Goal: Information Seeking & Learning: Find specific fact

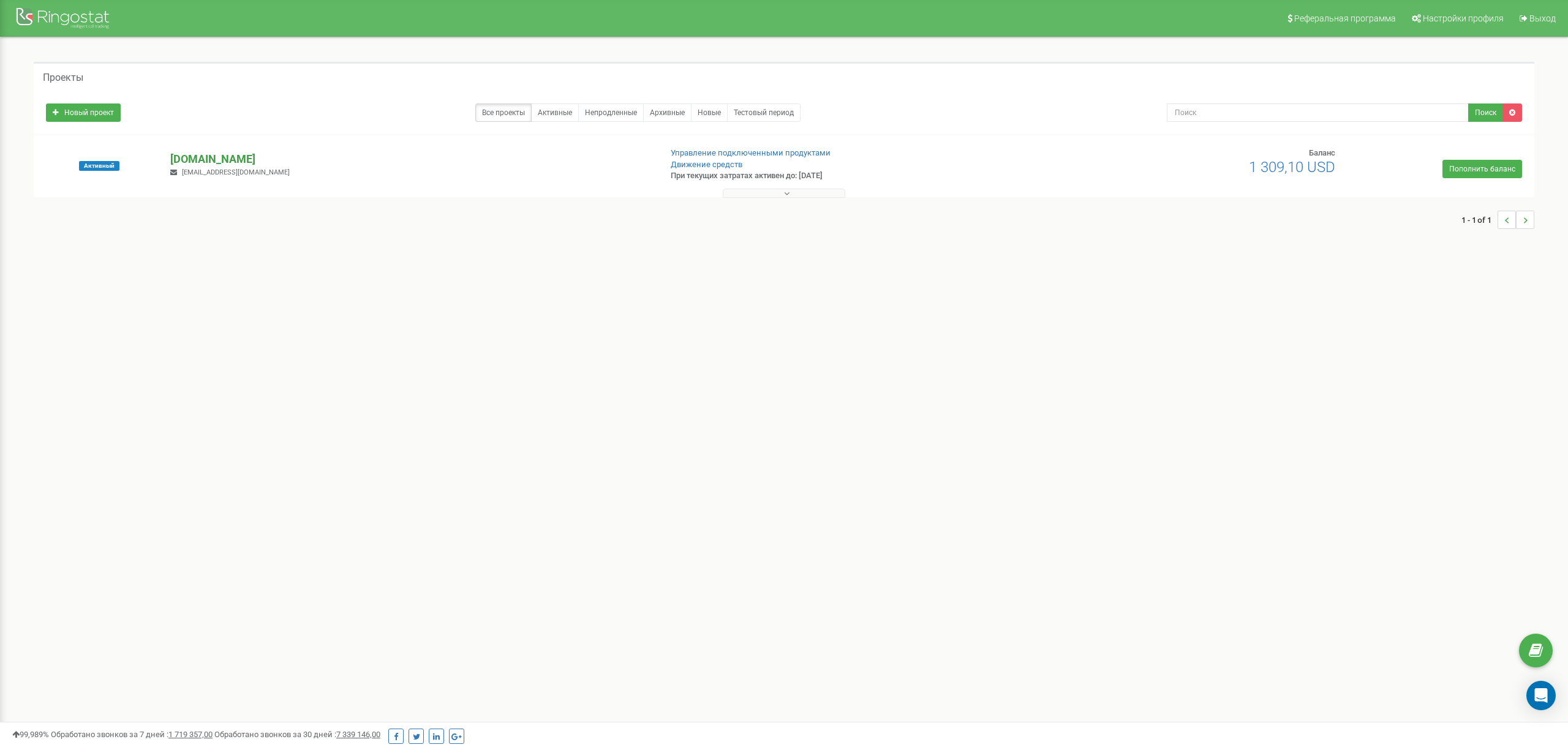
click at [213, 158] on p "[DOMAIN_NAME]" at bounding box center [409, 159] width 479 height 16
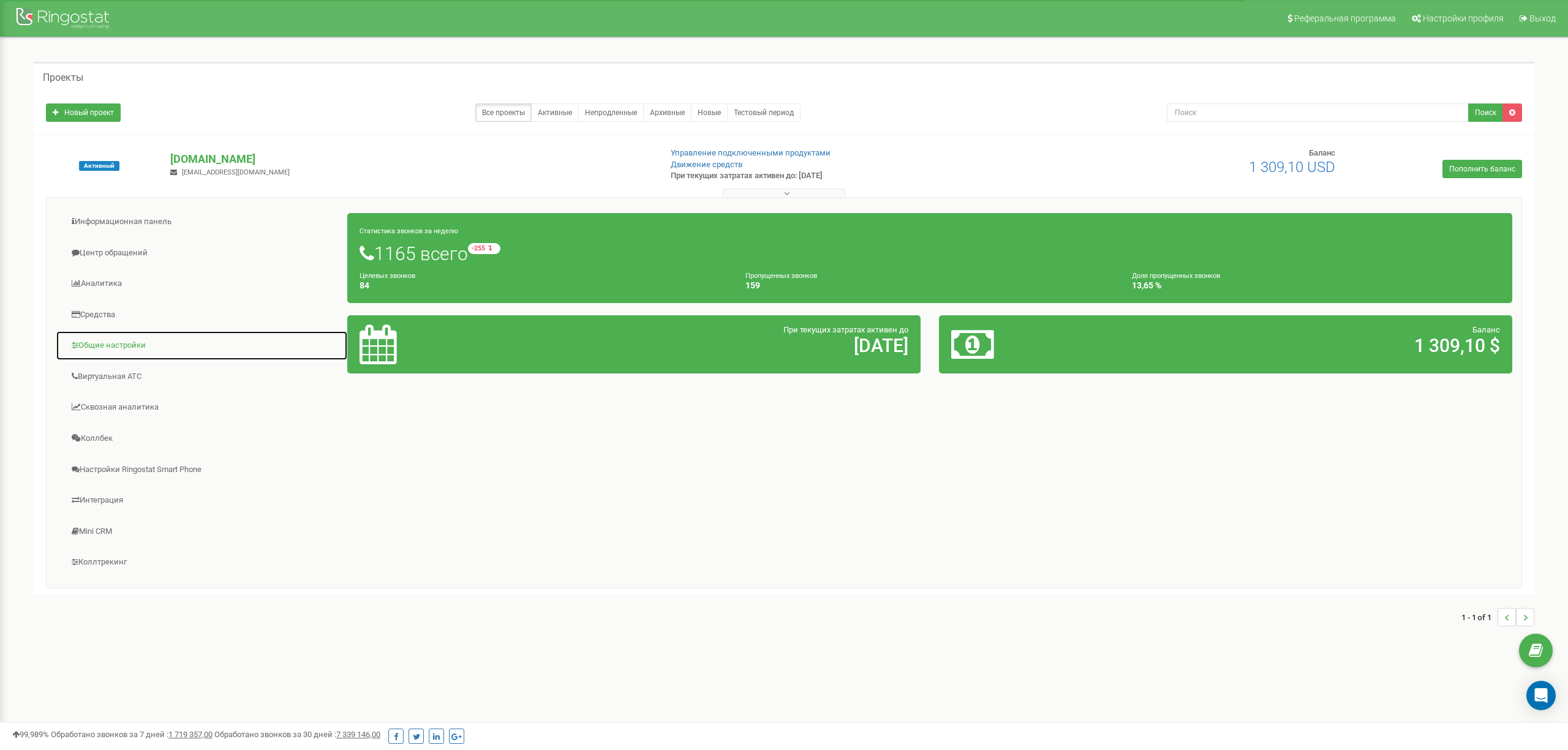
click at [127, 350] on link "Общие настройки" at bounding box center [202, 345] width 292 height 30
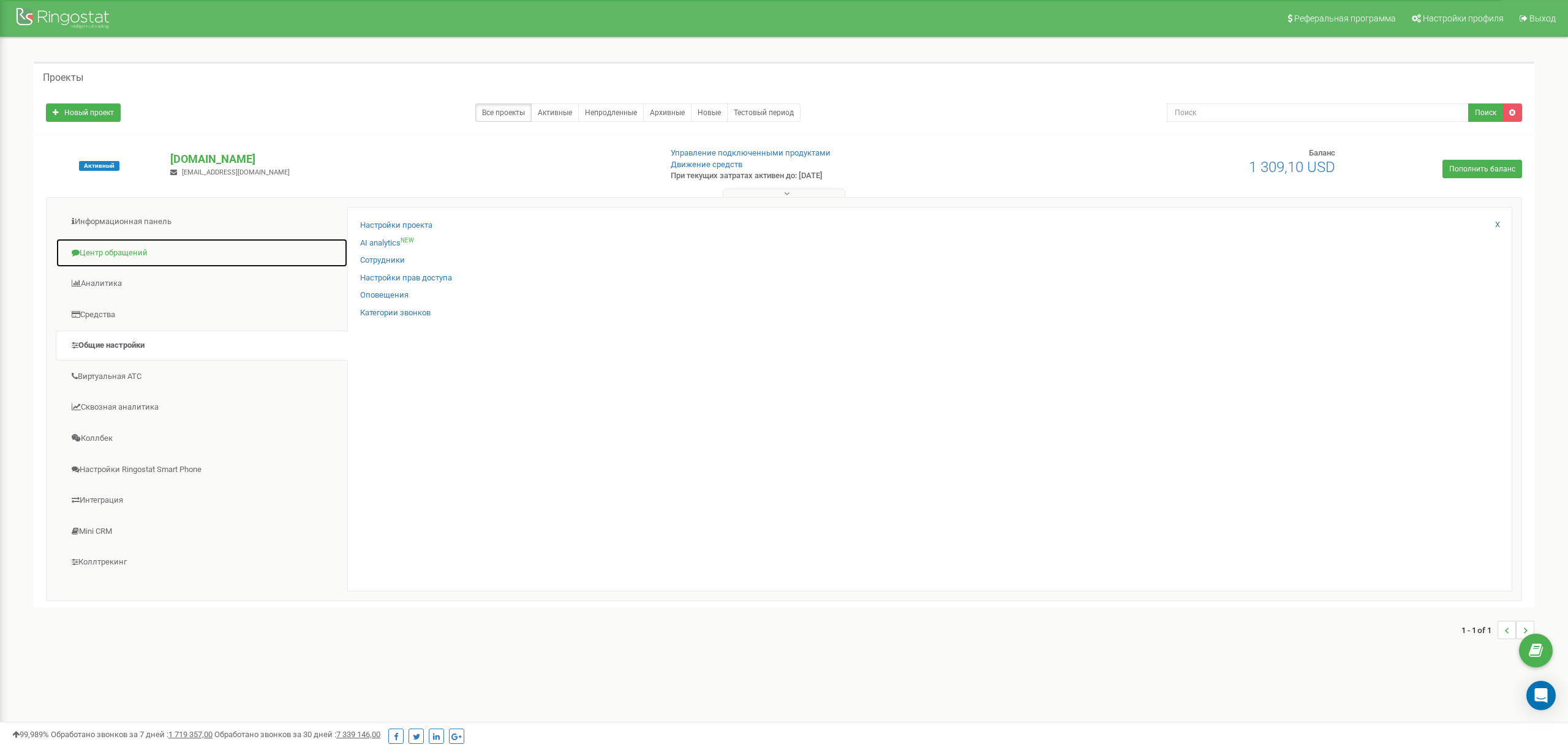
click at [123, 255] on link "Центр обращений" at bounding box center [202, 252] width 292 height 30
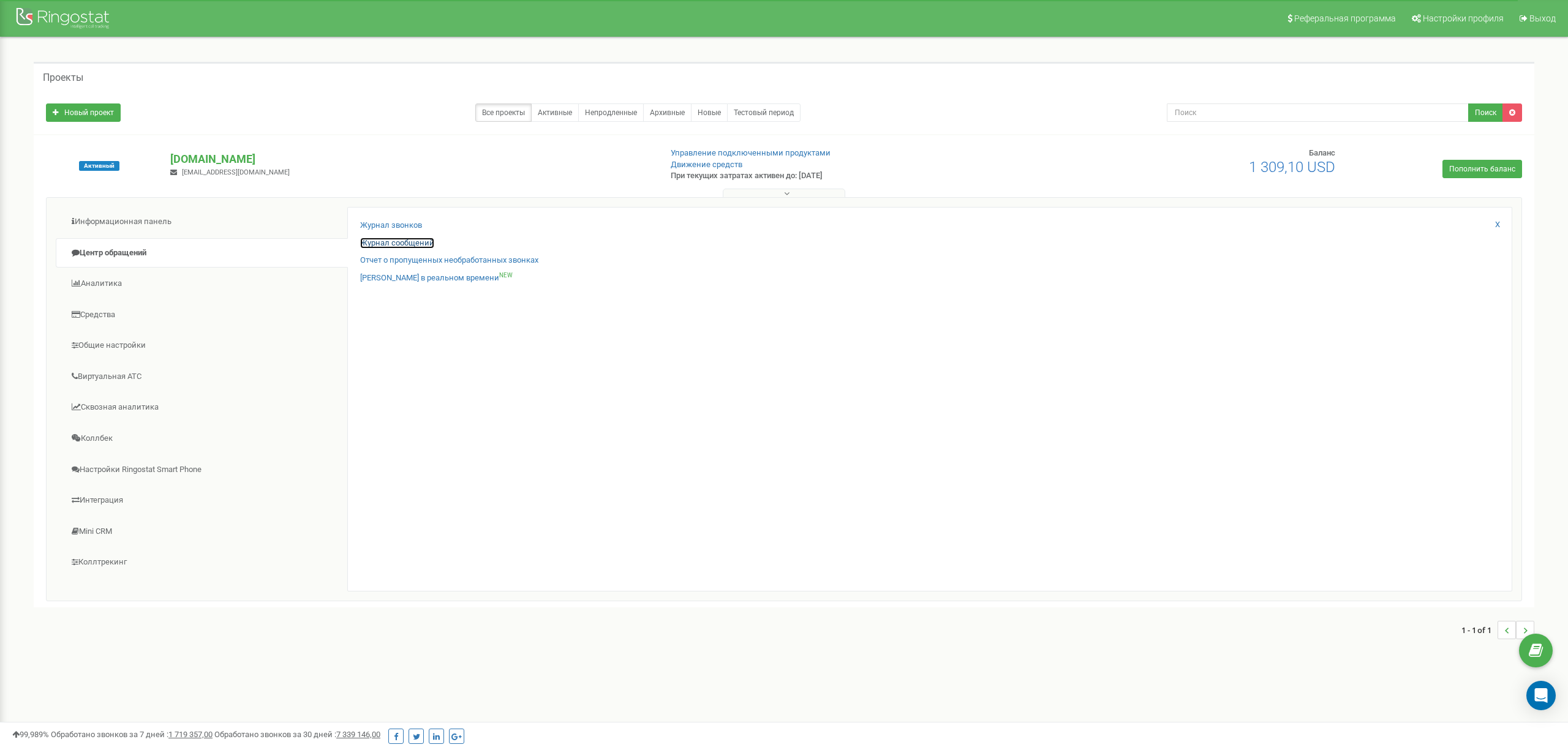
click at [398, 243] on link "Журнал сообщений" at bounding box center [397, 244] width 74 height 12
click at [407, 227] on link "Журнал звонков" at bounding box center [391, 226] width 62 height 12
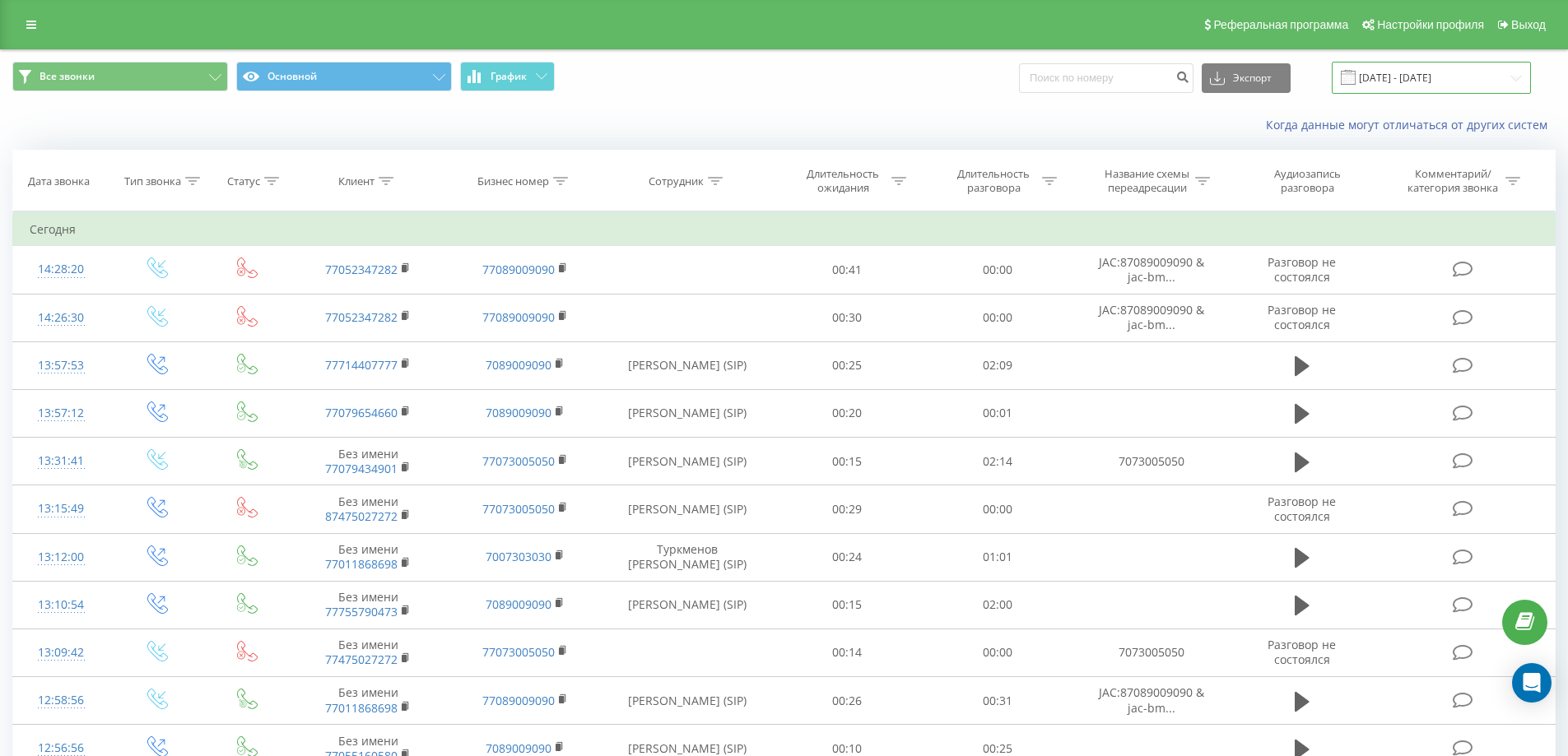
click at [1393, 78] on input "19.07.2025 - 19.08.2025" at bounding box center [1430, 77] width 199 height 32
click at [877, 105] on div "Когда данные могут отличаться от других систем" at bounding box center [784, 125] width 1566 height 40
click at [1108, 79] on input at bounding box center [1106, 78] width 174 height 30
type input "1338"
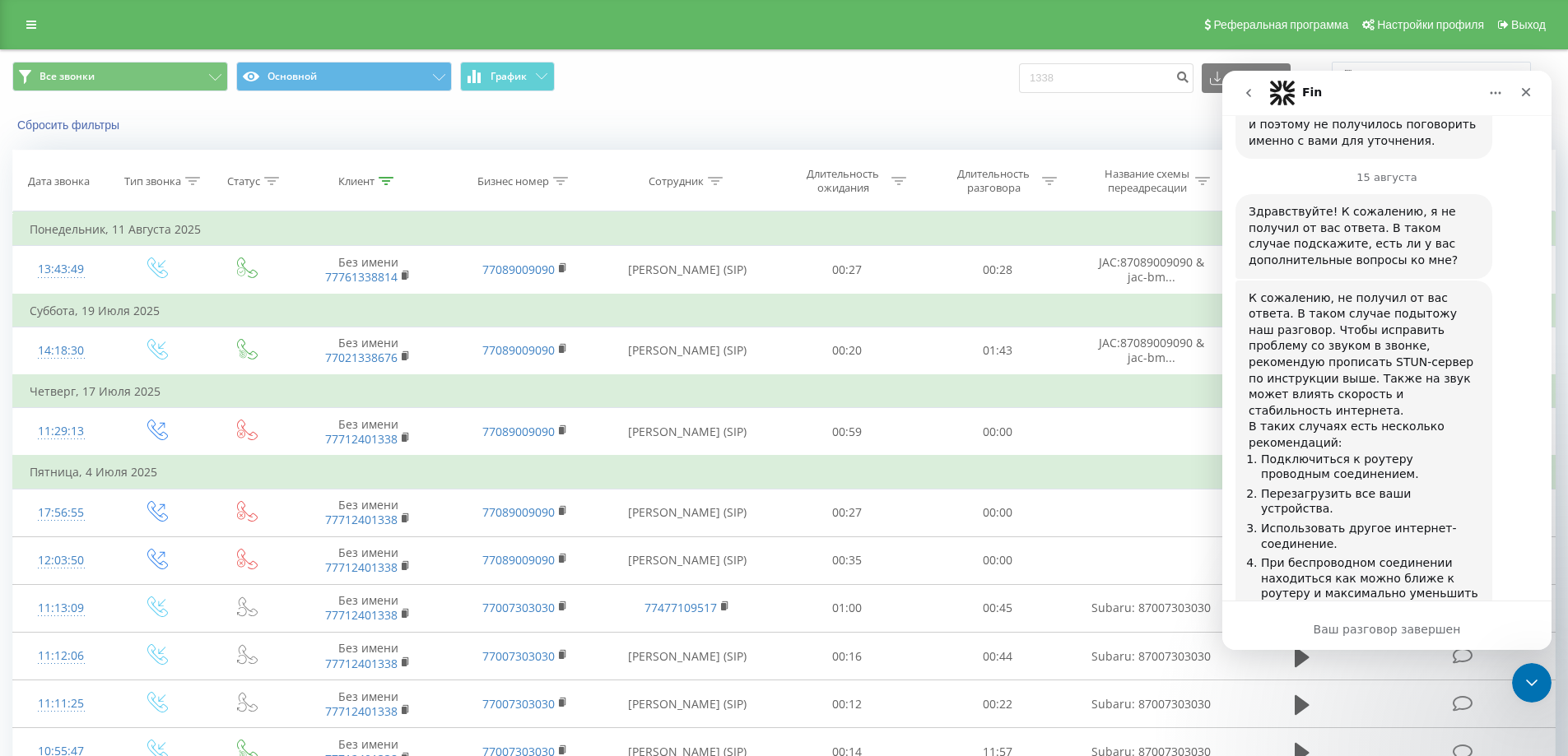
scroll to position [2464, 0]
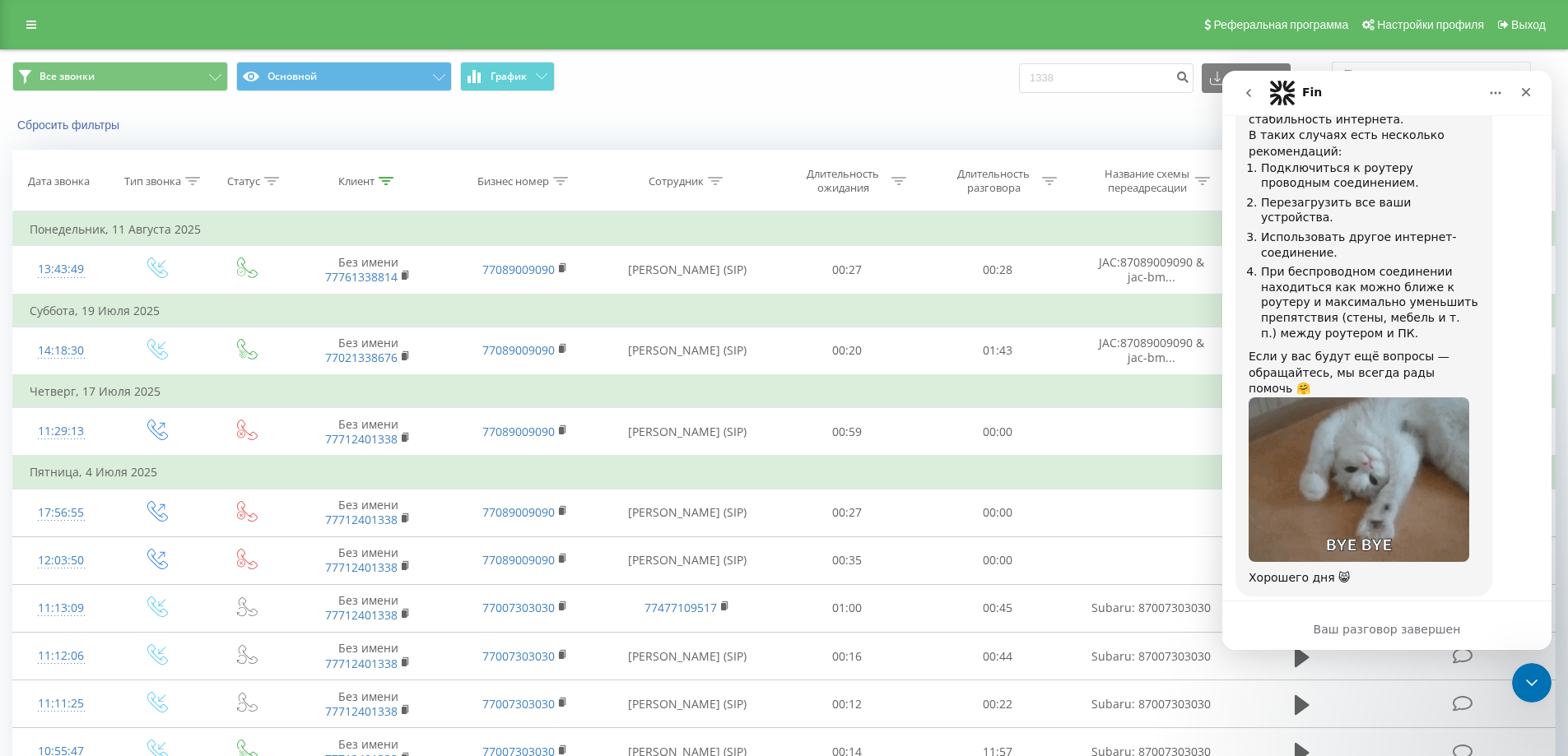
click at [1541, 95] on nav "Fin" at bounding box center [1387, 93] width 330 height 45
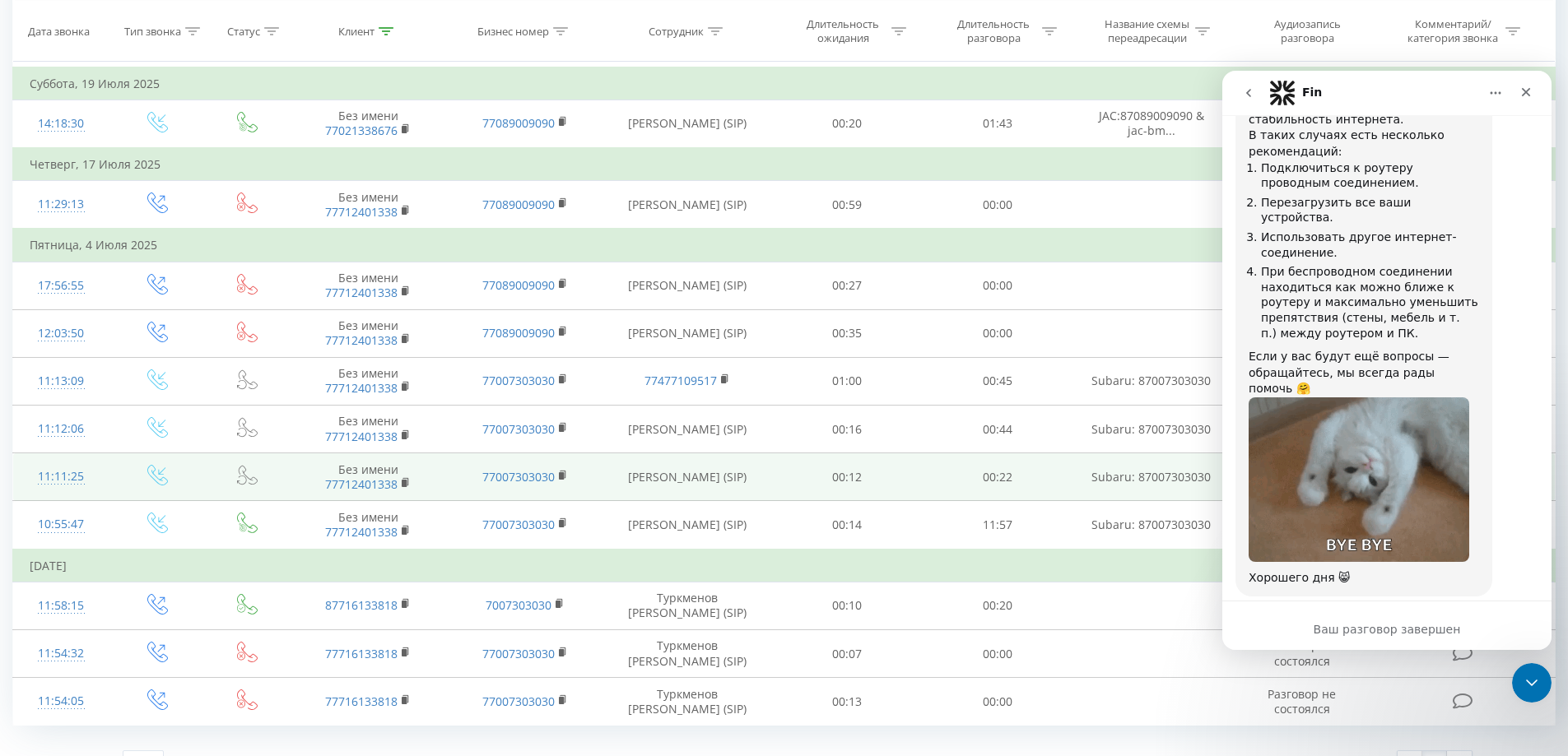
scroll to position [258, 0]
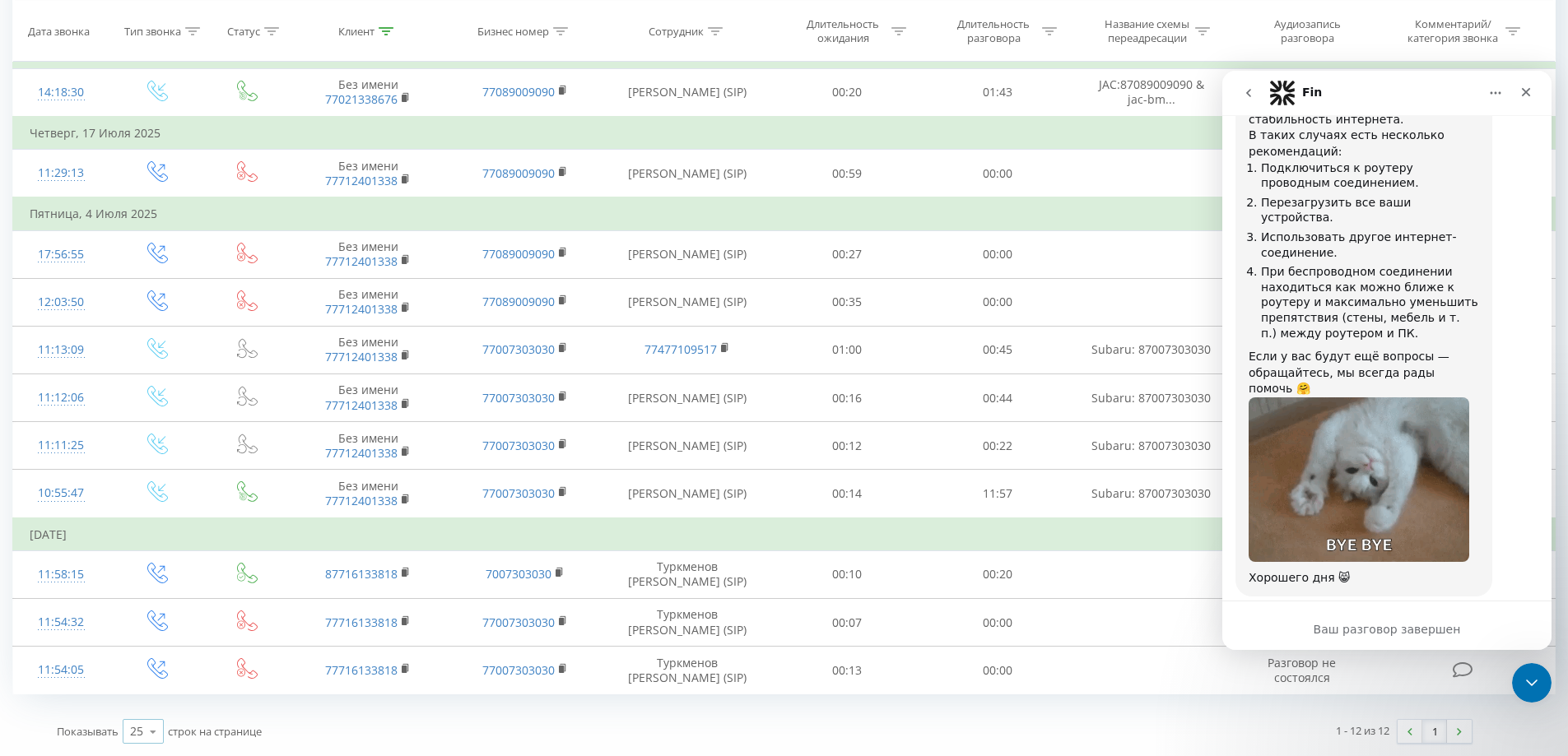
click at [152, 735] on icon at bounding box center [152, 731] width 25 height 32
click at [145, 709] on span "100" at bounding box center [140, 709] width 20 height 16
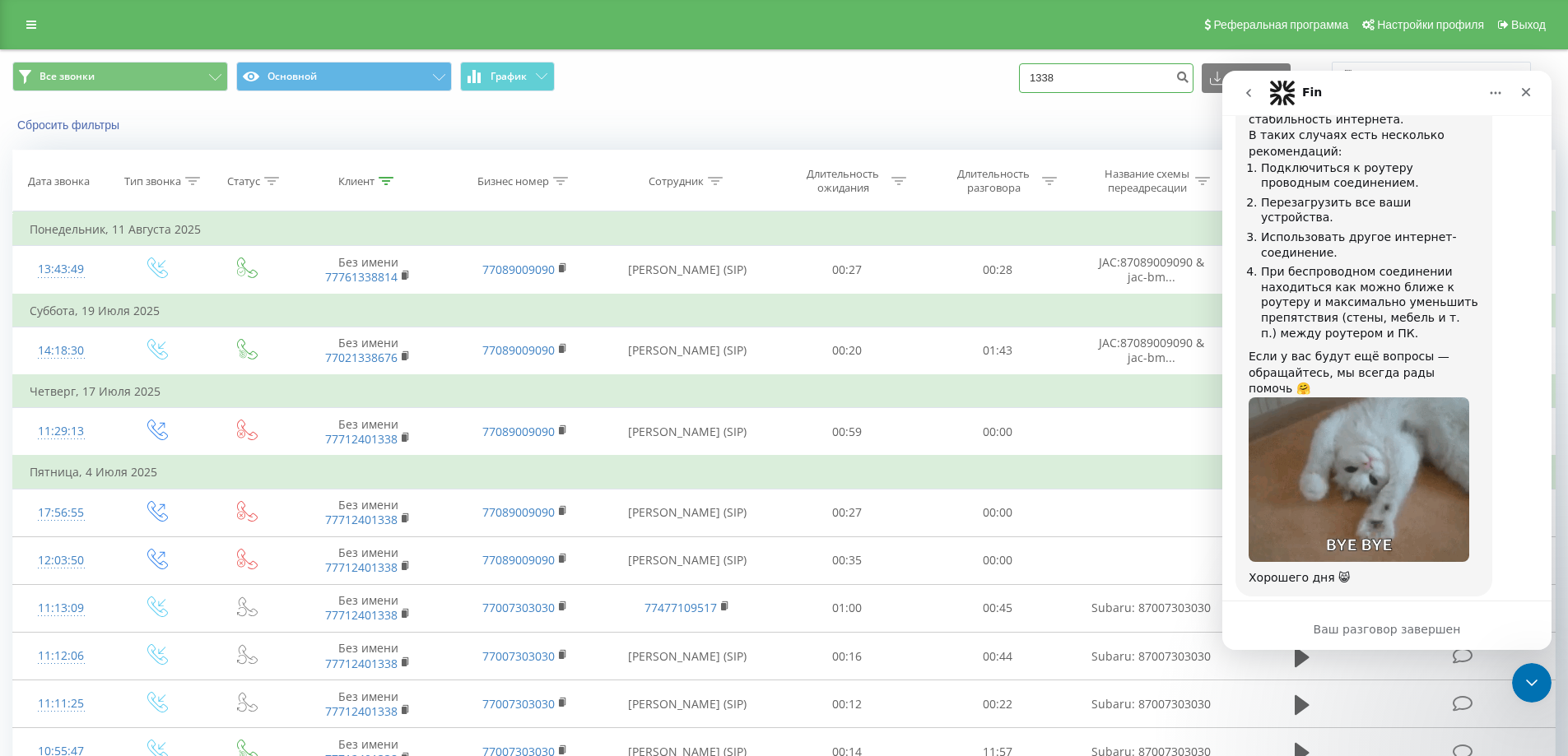
drag, startPoint x: 1075, startPoint y: 76, endPoint x: 1006, endPoint y: 75, distance: 69.0
click at [1006, 75] on div "Все звонки Основной График 1338 Экспорт .csv .xls .xlsx 19.05.2025 - 19.08.2025" at bounding box center [783, 77] width 1543 height 32
type input "77002001364"
click at [1190, 80] on icon "submit" at bounding box center [1182, 75] width 14 height 10
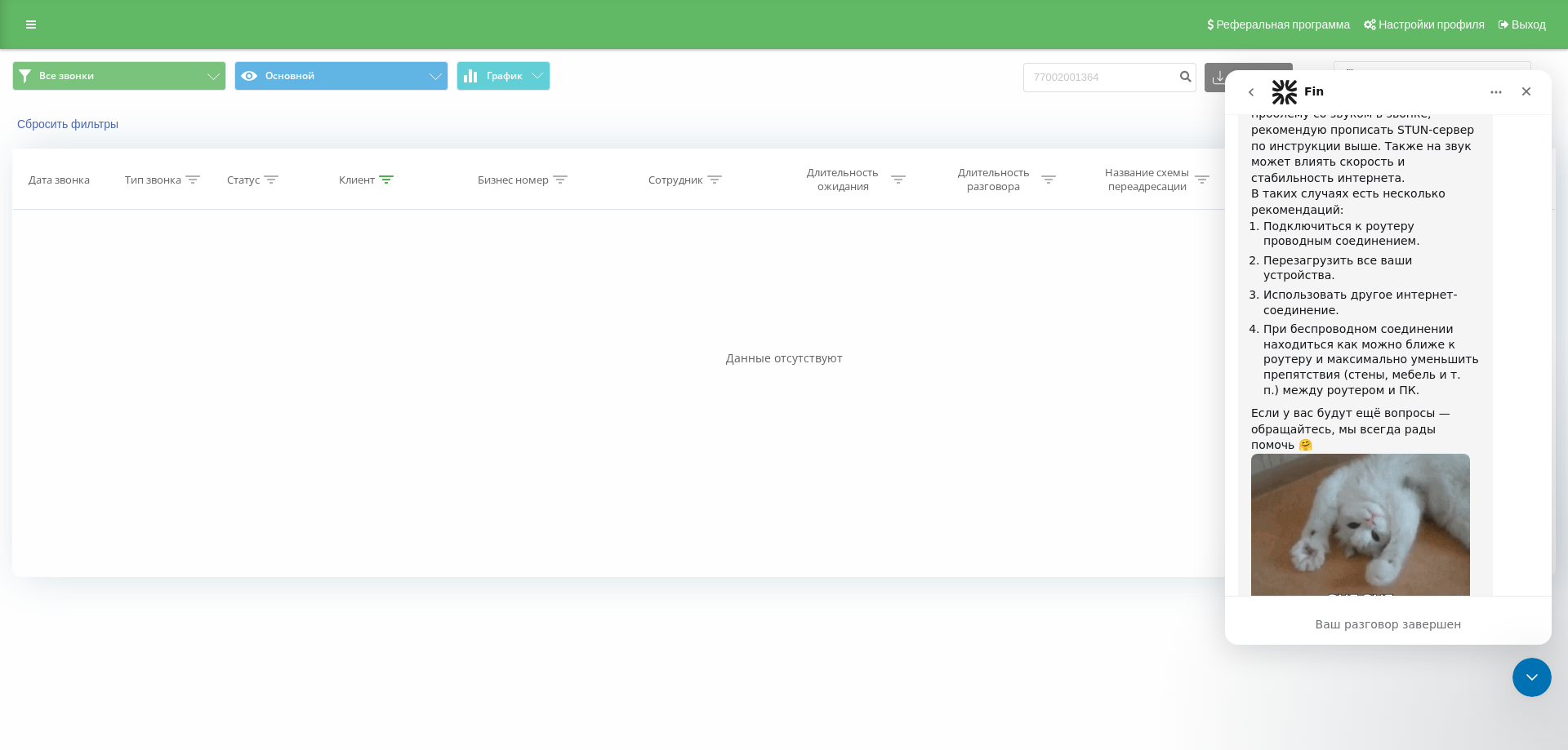
scroll to position [2444, 0]
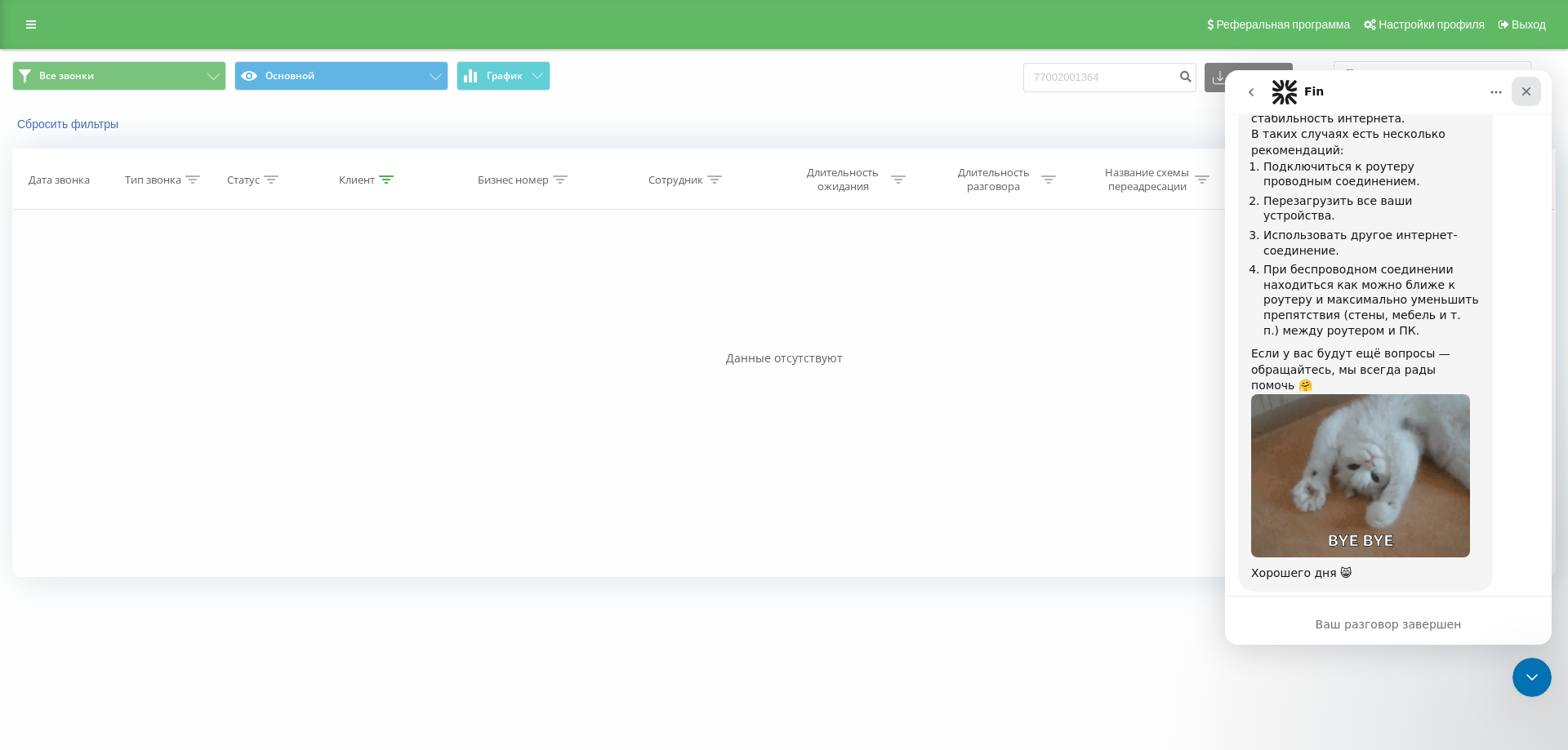
click at [1528, 89] on icon "Закрыть" at bounding box center [1526, 91] width 9 height 9
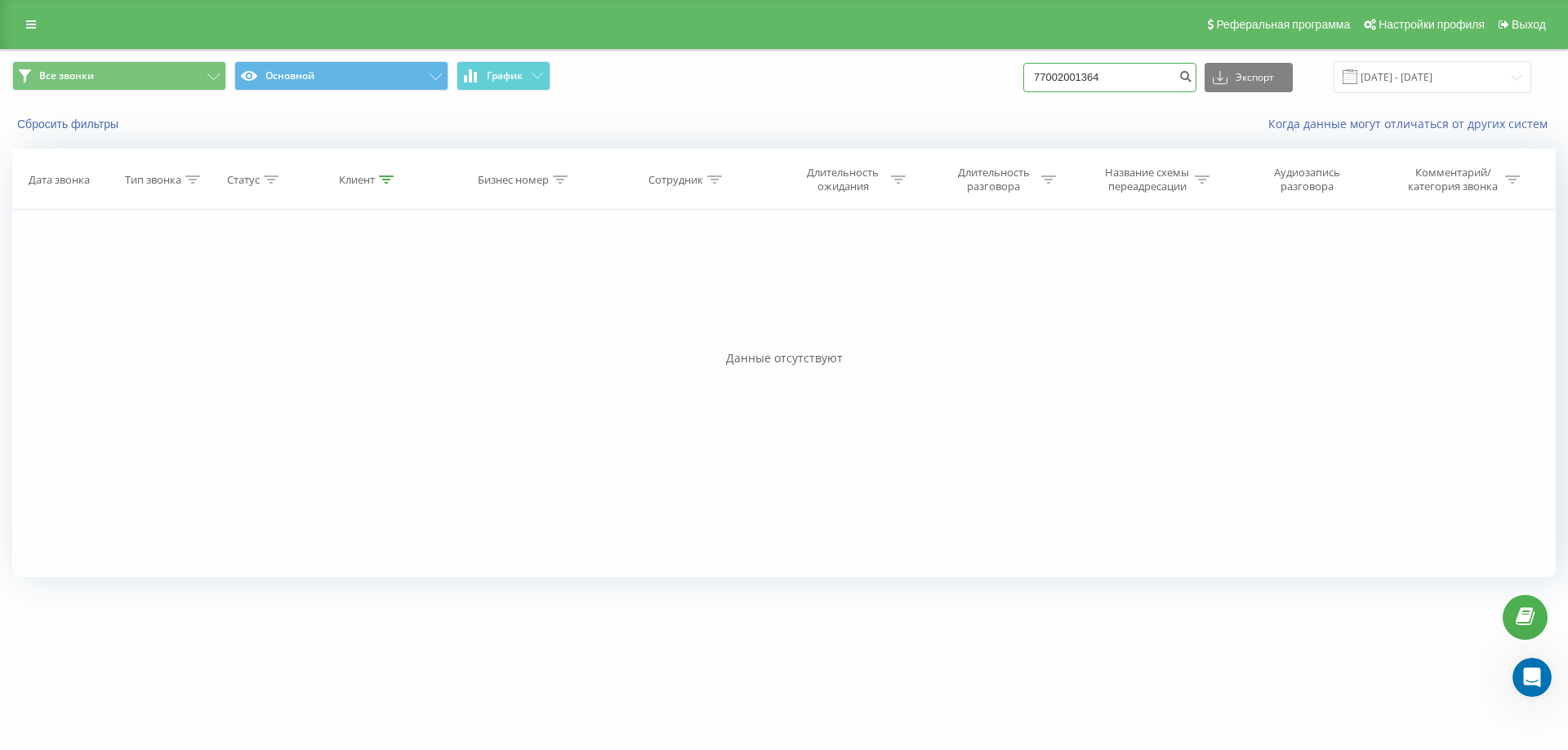
click at [1131, 78] on input "77002001364" at bounding box center [1109, 78] width 173 height 29
drag, startPoint x: 1107, startPoint y: 80, endPoint x: 1074, endPoint y: 80, distance: 33.0
click at [1074, 80] on input "77002001364" at bounding box center [1109, 78] width 173 height 29
type input "77001099506"
click at [1144, 75] on input "77001099506" at bounding box center [1109, 78] width 173 height 29
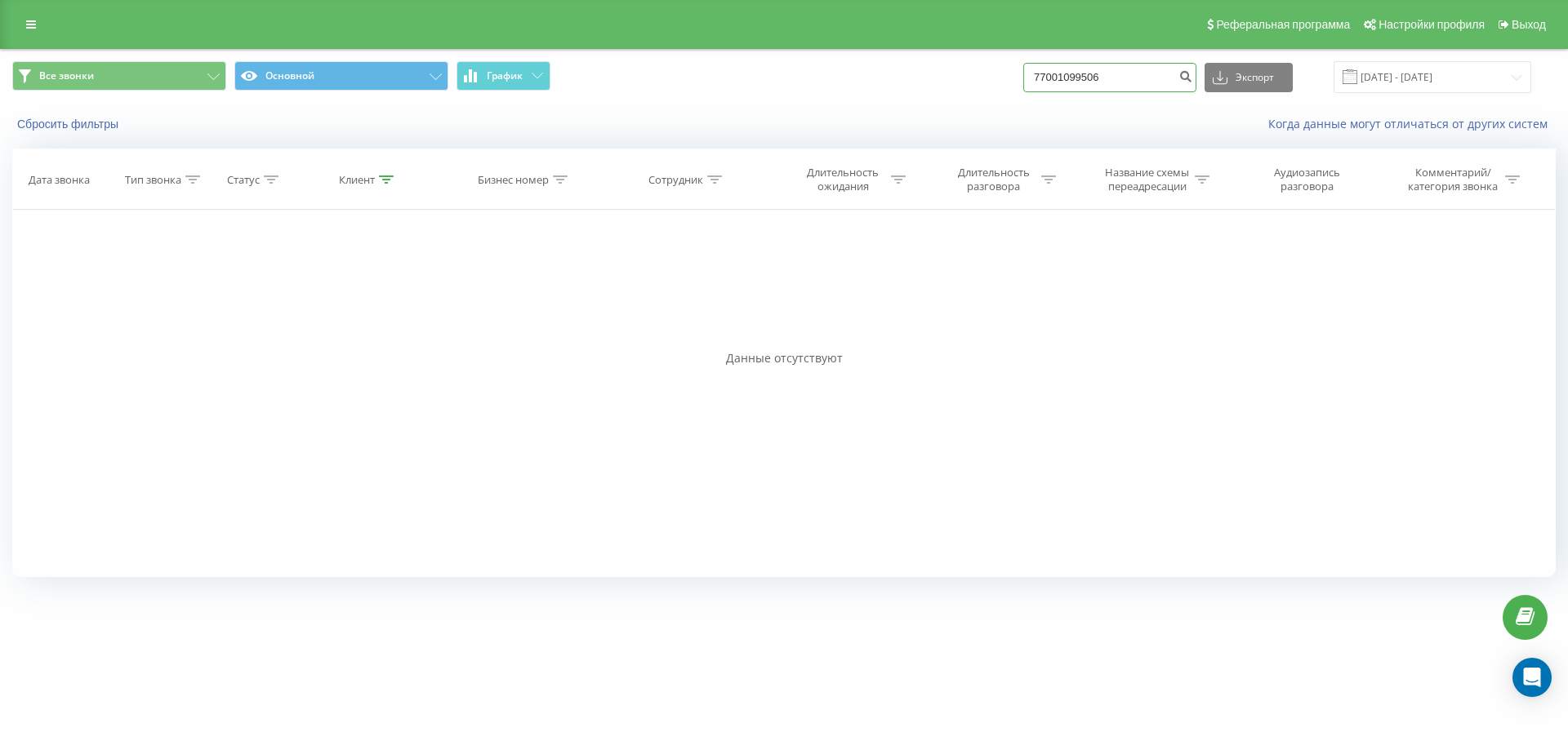
drag, startPoint x: 1131, startPoint y: 76, endPoint x: 1074, endPoint y: 79, distance: 57.1
click at [1074, 79] on input "77001099506" at bounding box center [1109, 78] width 173 height 29
type input "7"
click at [1276, 79] on button "Экспорт" at bounding box center [1248, 78] width 88 height 29
drag, startPoint x: 988, startPoint y: 101, endPoint x: 822, endPoint y: 80, distance: 167.3
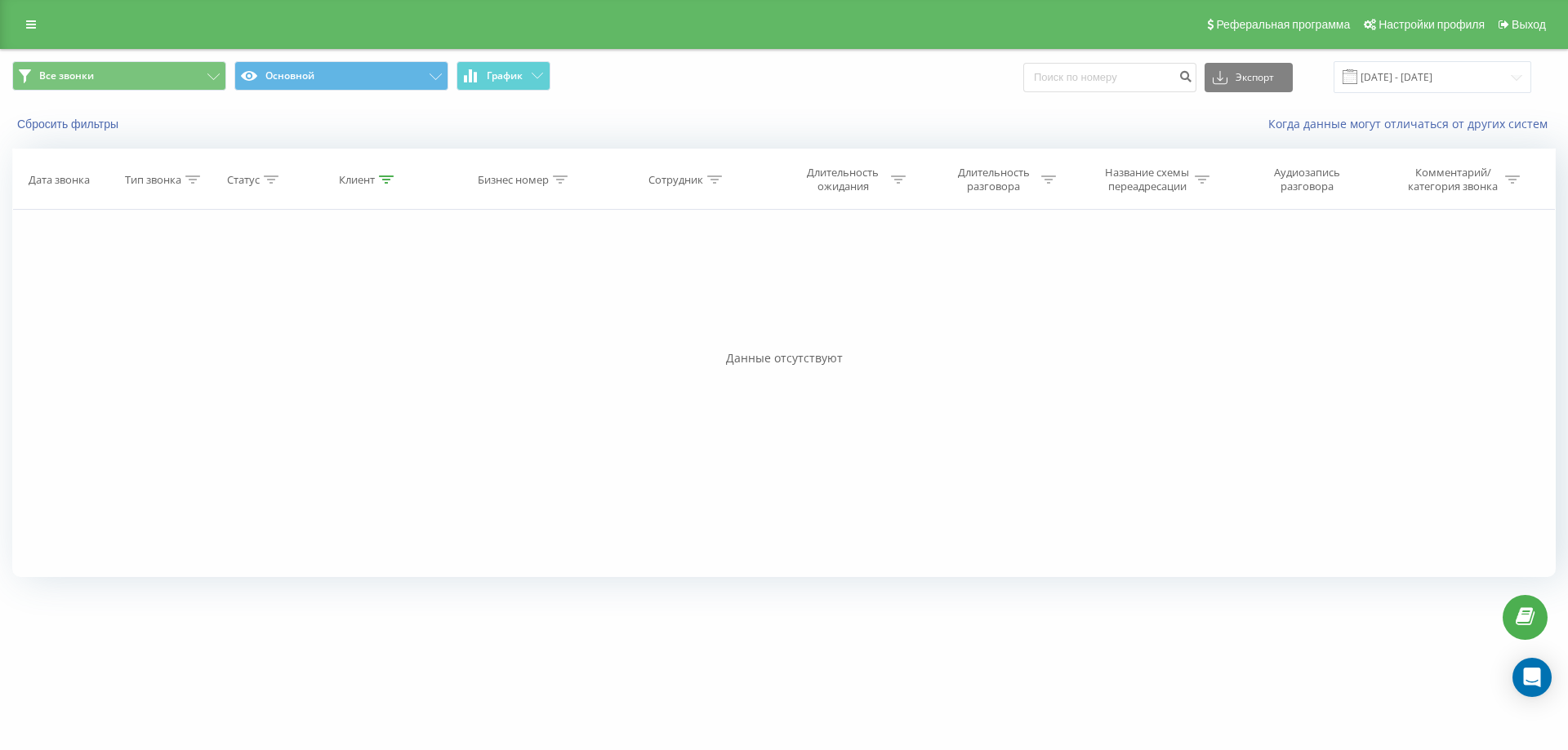
click at [980, 99] on div "Все звонки Основной График Экспорт .csv .xls .xlsx [DATE] - [DATE]" at bounding box center [784, 78] width 1566 height 55
drag, startPoint x: 1156, startPoint y: 78, endPoint x: 1018, endPoint y: 79, distance: 138.0
click at [1018, 79] on div "Основной Основной График 77001099506 Экспорт .csv .xls .xlsx 19.05.2025 - 19.08…" at bounding box center [784, 77] width 1543 height 31
click at [1192, 80] on icon "submit" at bounding box center [1185, 75] width 14 height 10
click at [34, 25] on icon at bounding box center [31, 25] width 10 height 12
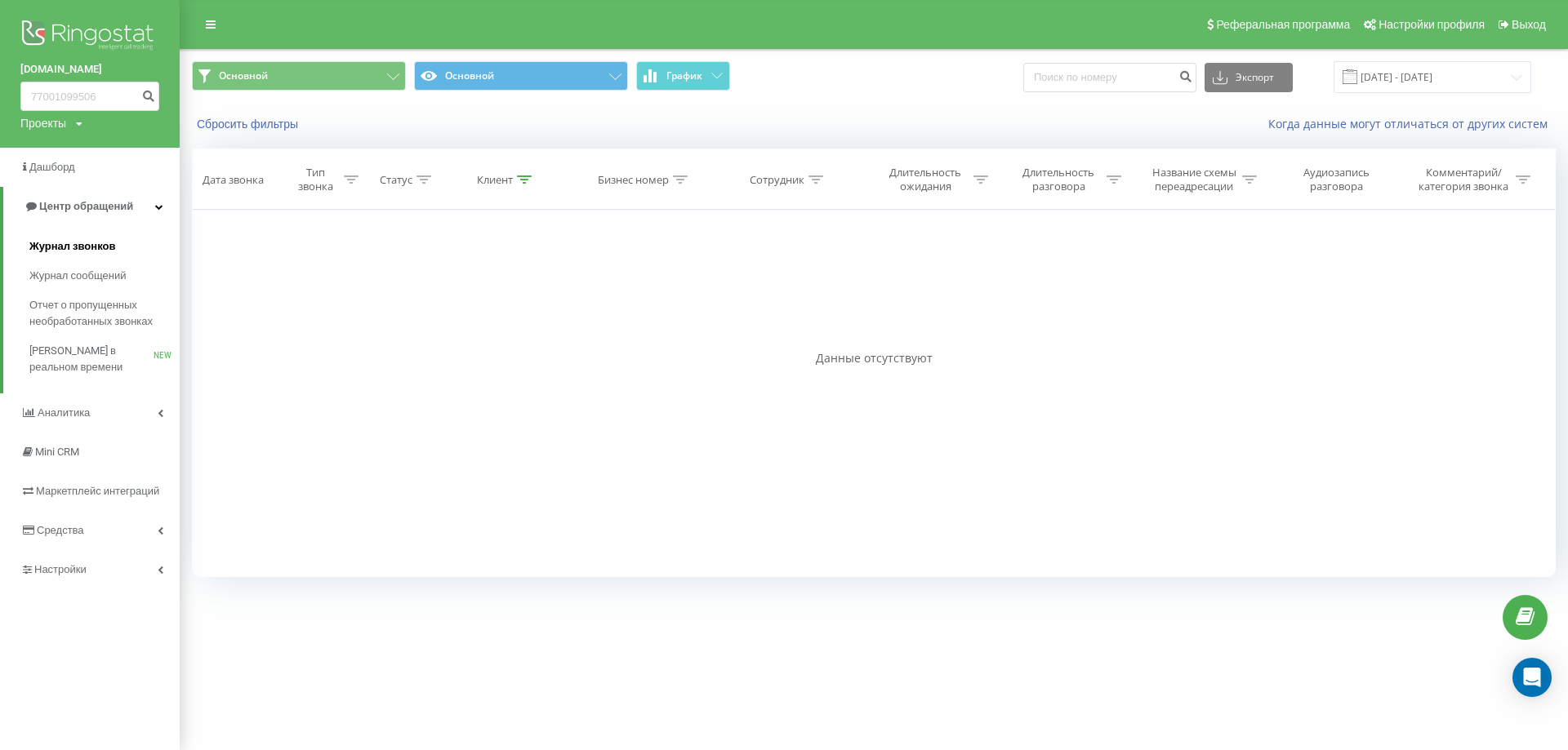
click at [104, 243] on span "Журнал звонков" at bounding box center [72, 246] width 85 height 17
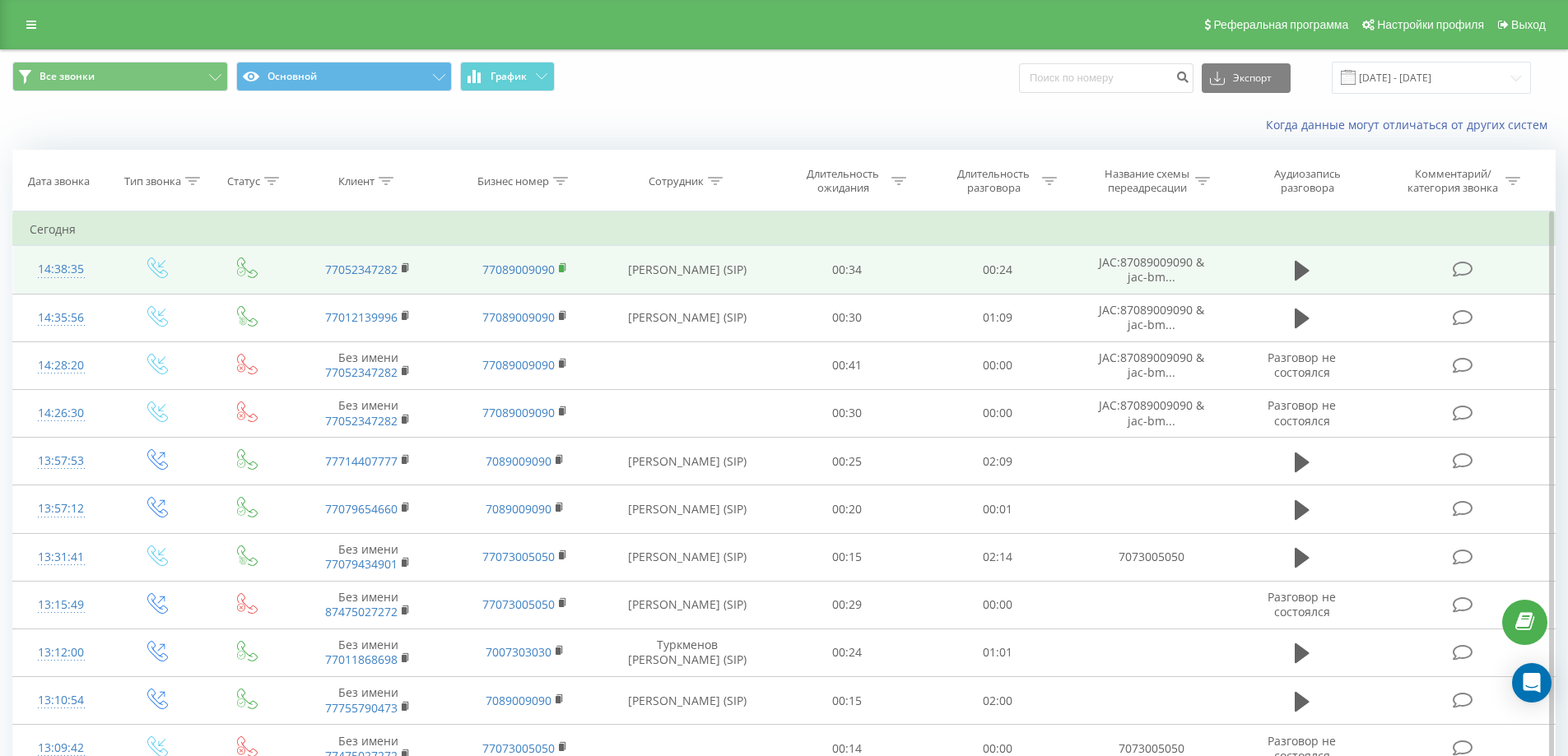
click at [564, 269] on icon at bounding box center [562, 266] width 6 height 7
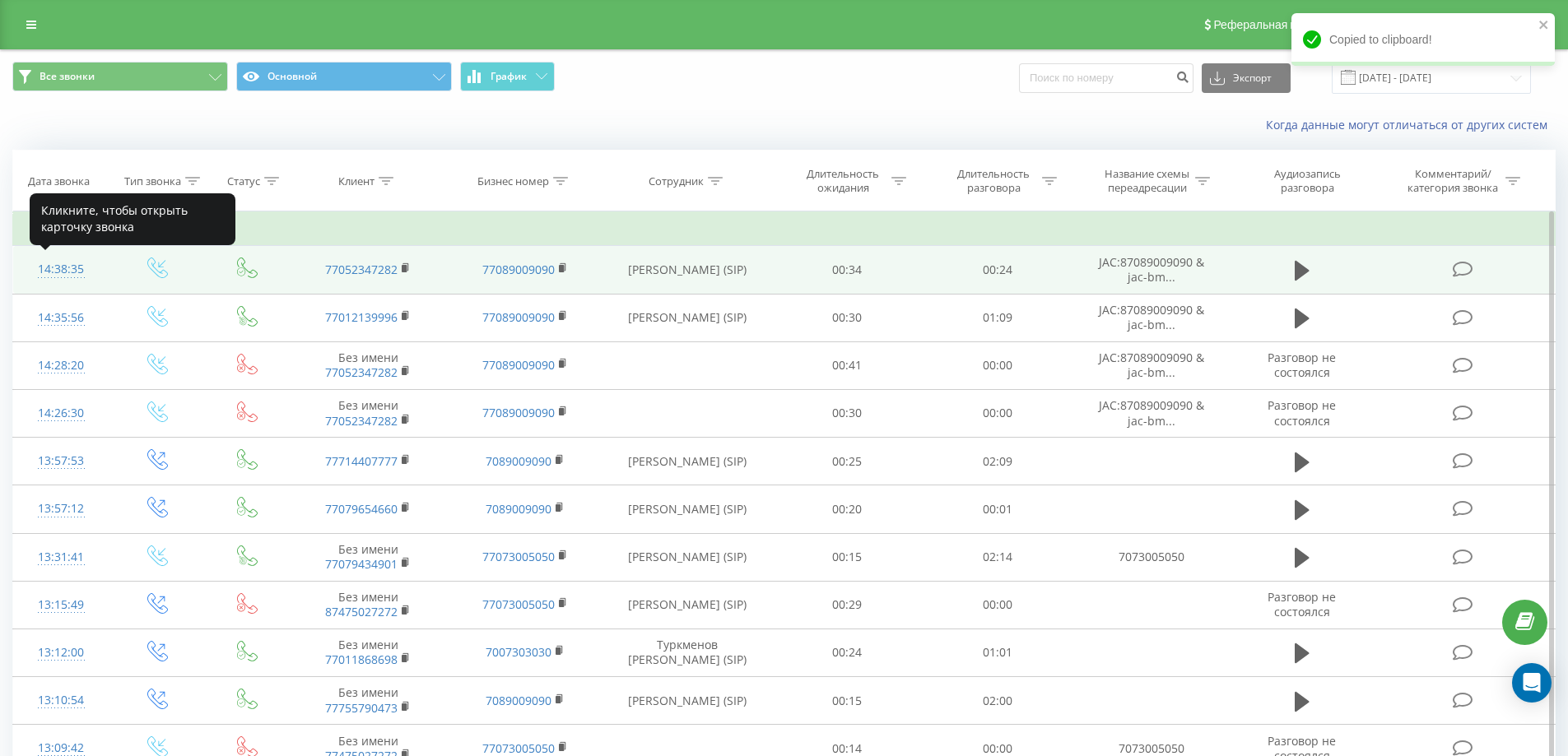
click at [57, 270] on div "14:38:35" at bounding box center [61, 269] width 63 height 32
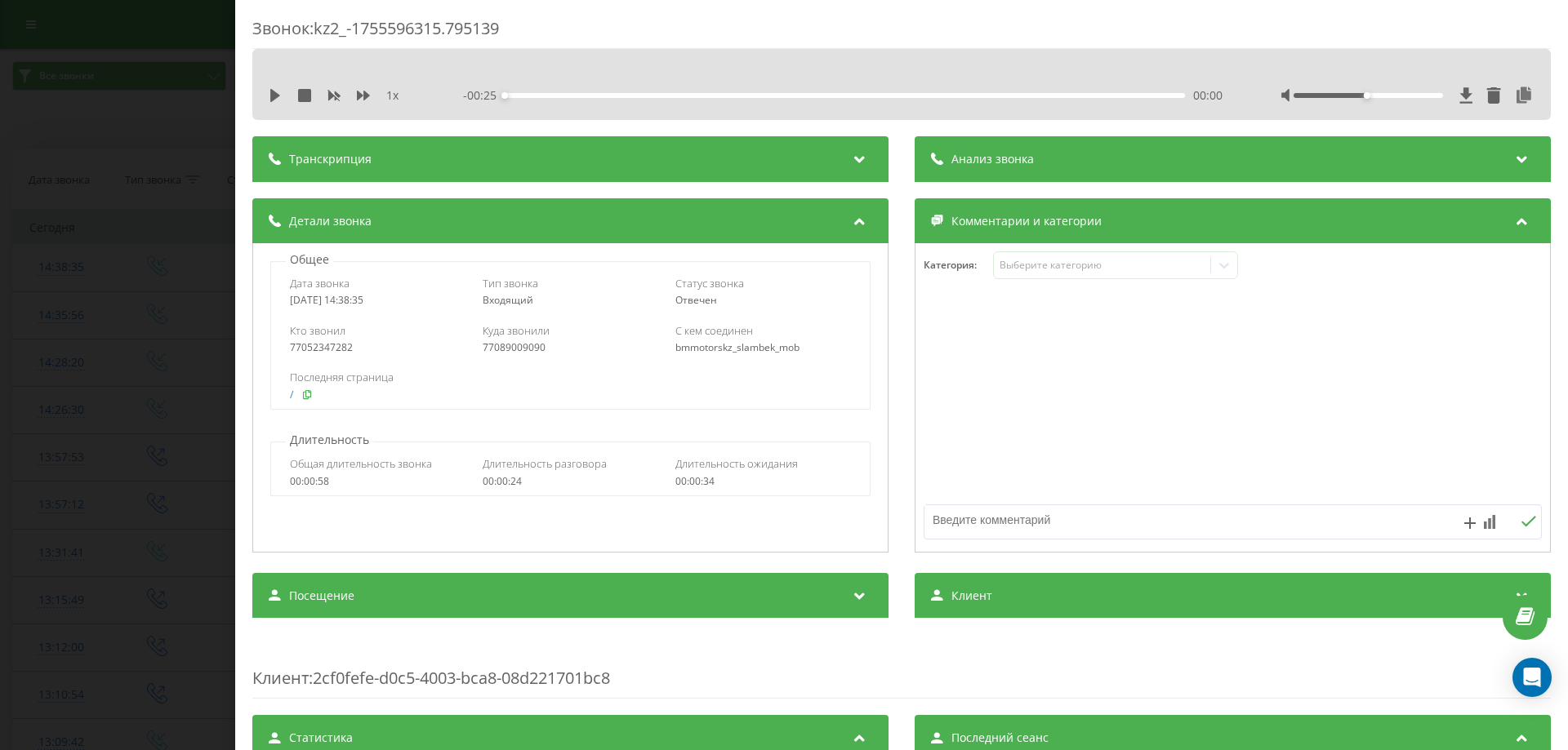
click at [306, 395] on icon at bounding box center [307, 395] width 12 height 10
click at [174, 66] on div "Звонок : kz2_-1755596315.795139 1 x - 00:25 00:00 00:00 Транскрипция Для анализ…" at bounding box center [784, 375] width 1568 height 750
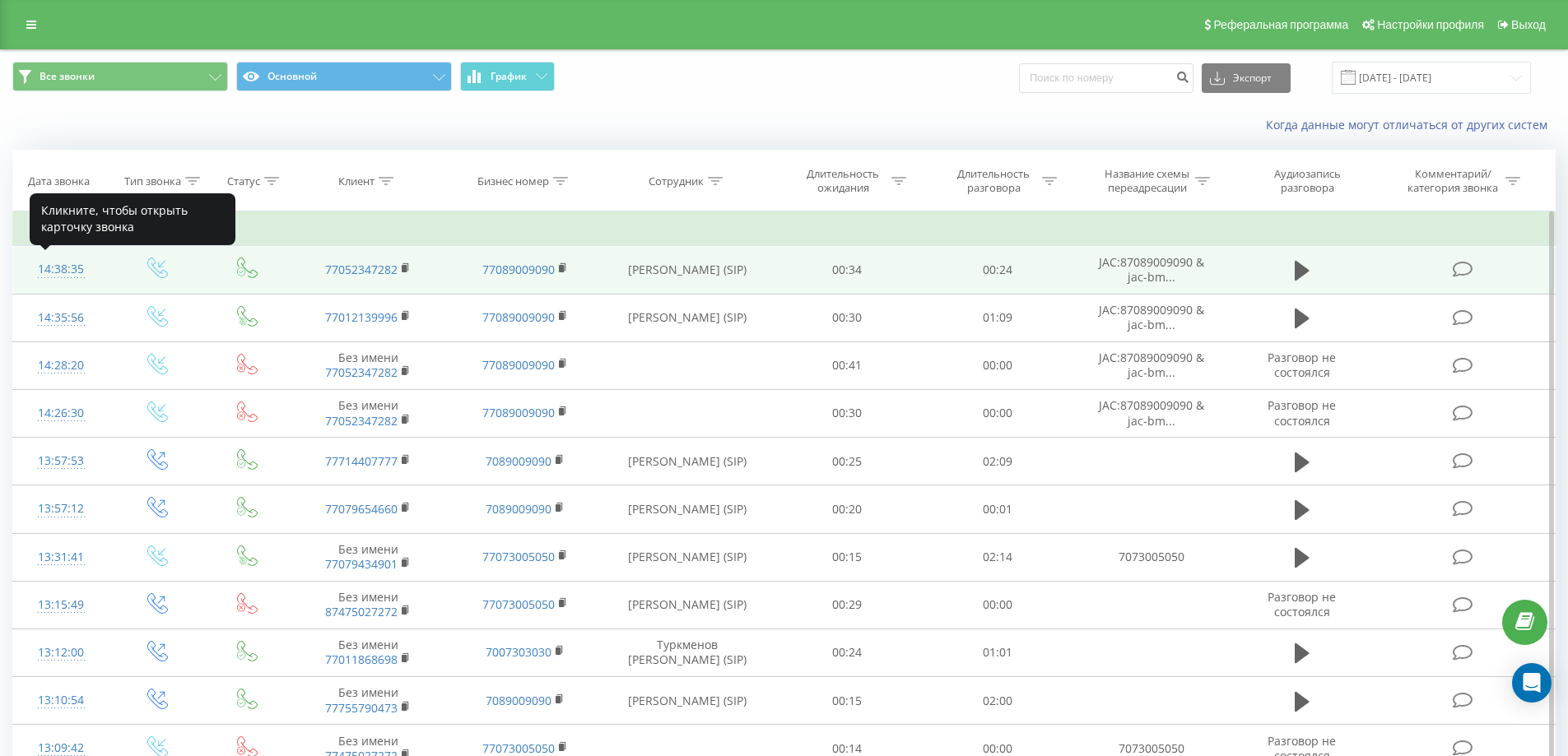
click at [61, 269] on div "14:38:35" at bounding box center [61, 269] width 63 height 32
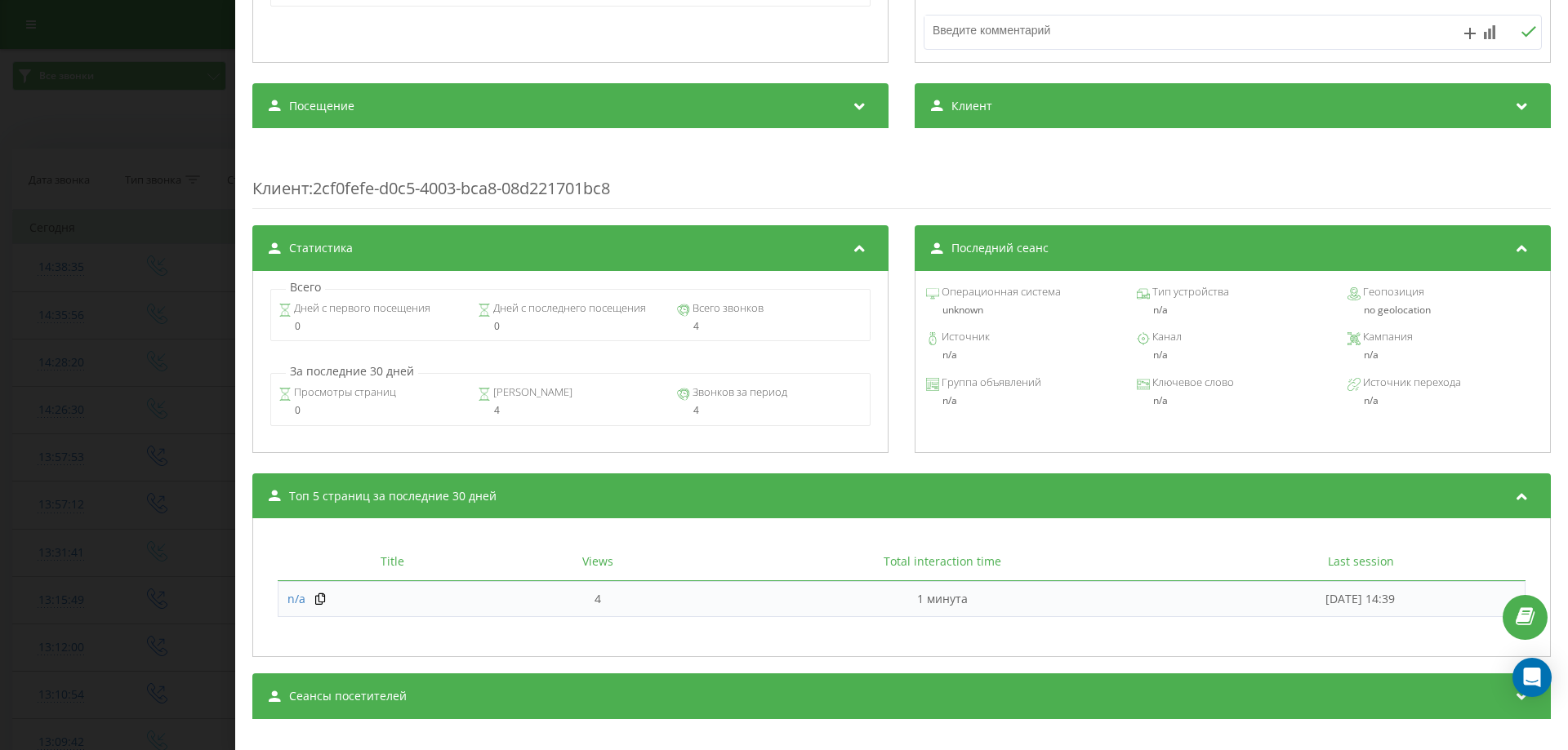
scroll to position [509, 0]
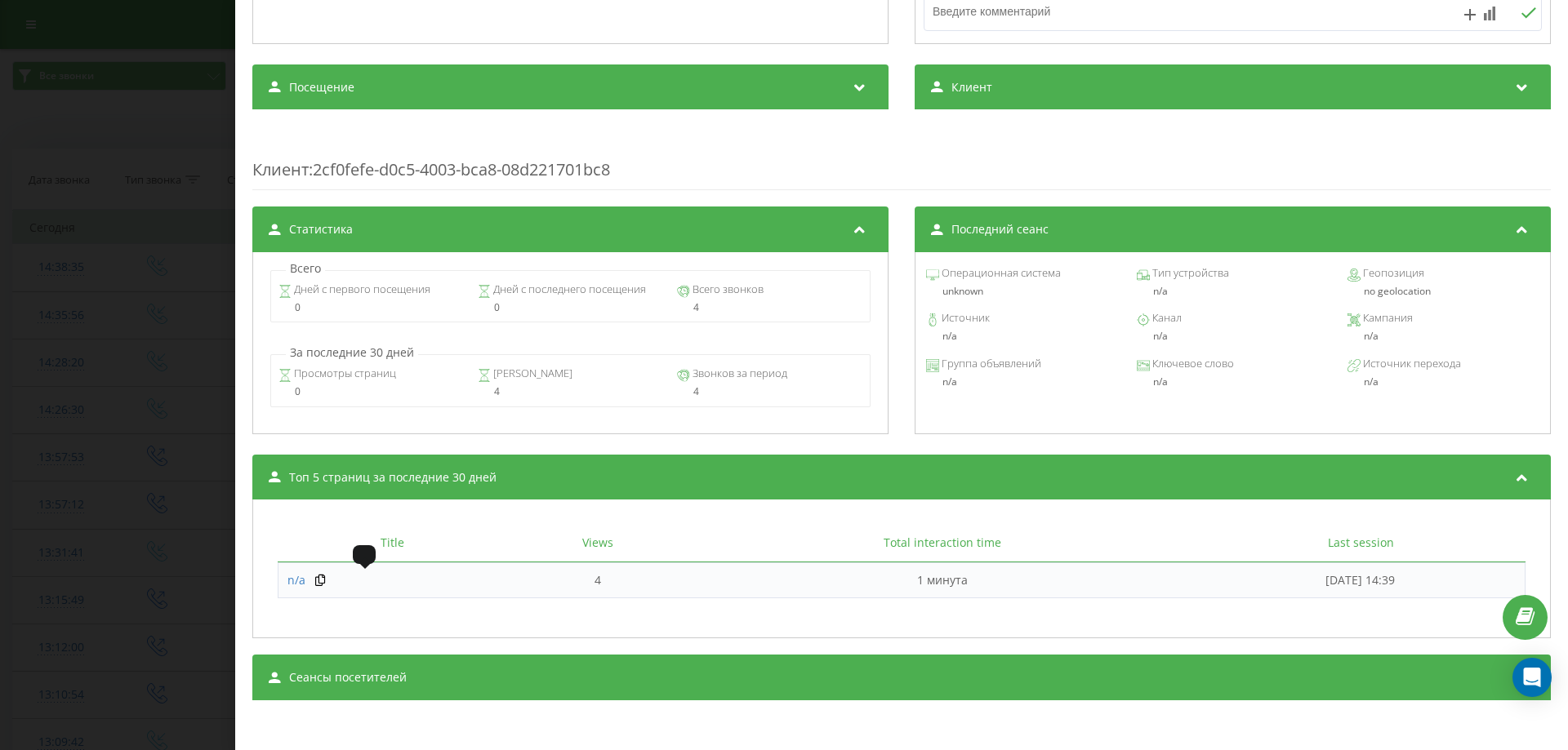
click at [311, 577] on div "n/a" at bounding box center [393, 580] width 210 height 17
click at [317, 583] on icon at bounding box center [320, 580] width 14 height 12
click at [291, 581] on span "n/a" at bounding box center [297, 580] width 18 height 16
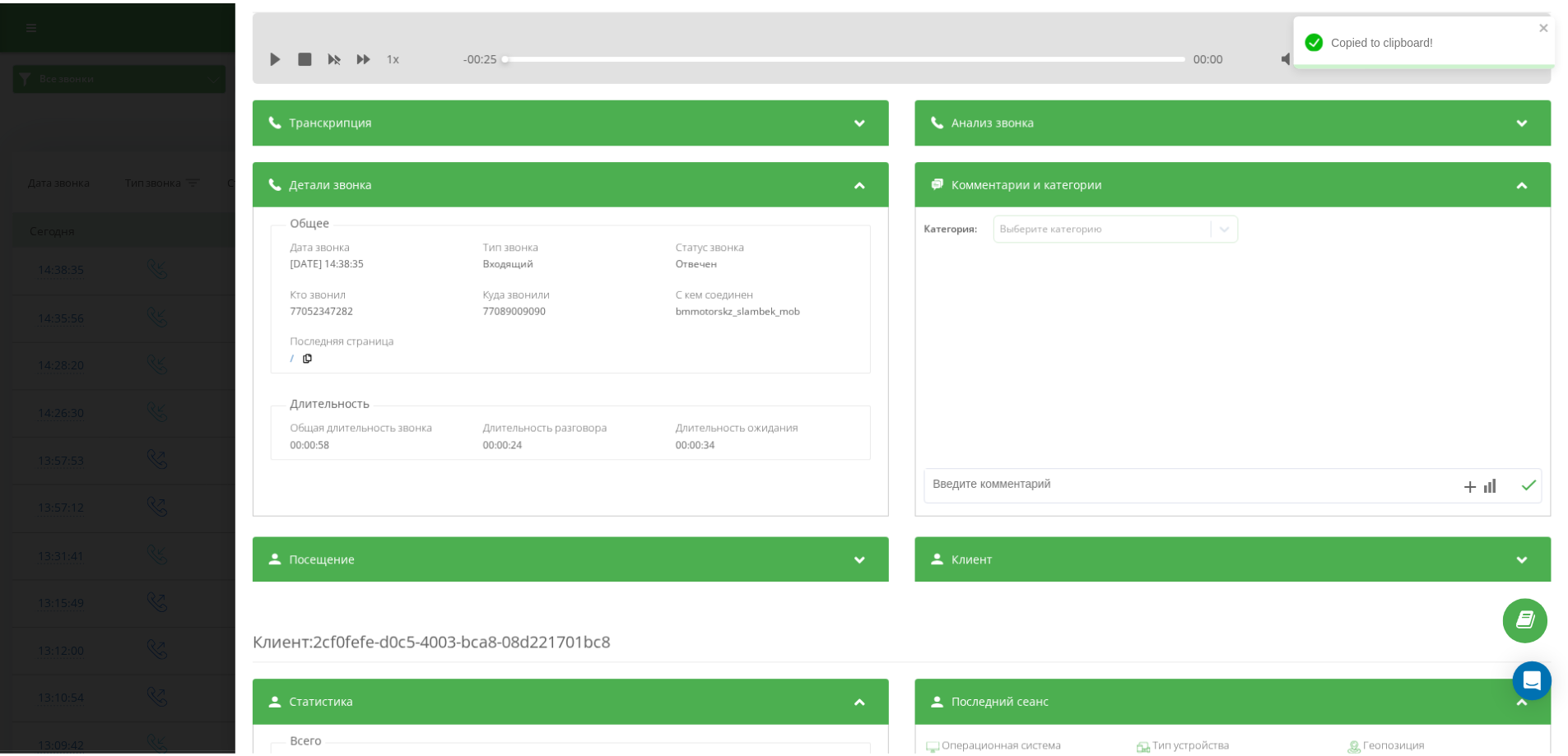
scroll to position [0, 0]
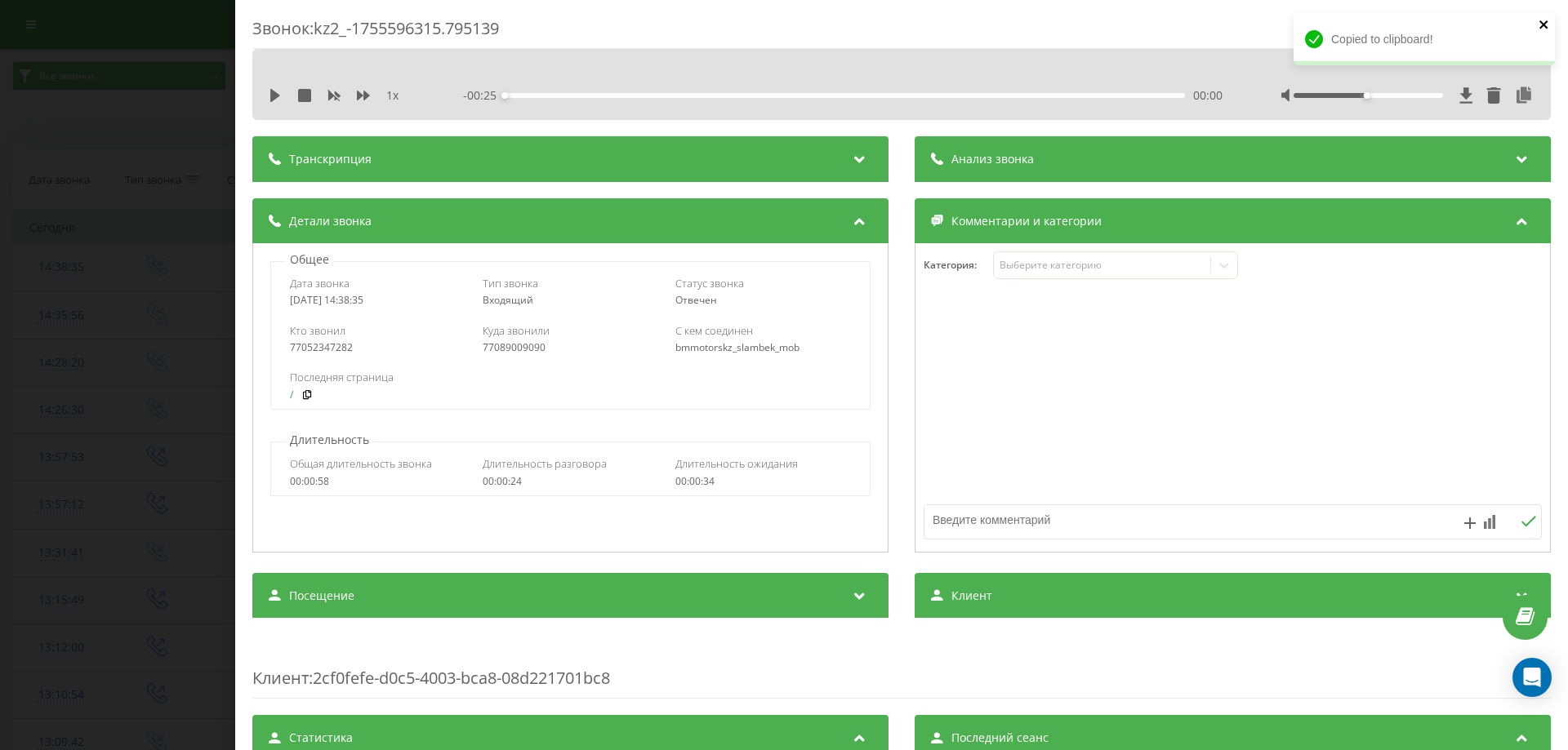
click at [1543, 26] on icon "close" at bounding box center [1542, 25] width 8 height 8
click at [162, 112] on div "Звонок : kz2_-1755596315.795139 1 x - 00:25 00:00 00:00 Транскрипция Для анализ…" at bounding box center [784, 375] width 1568 height 750
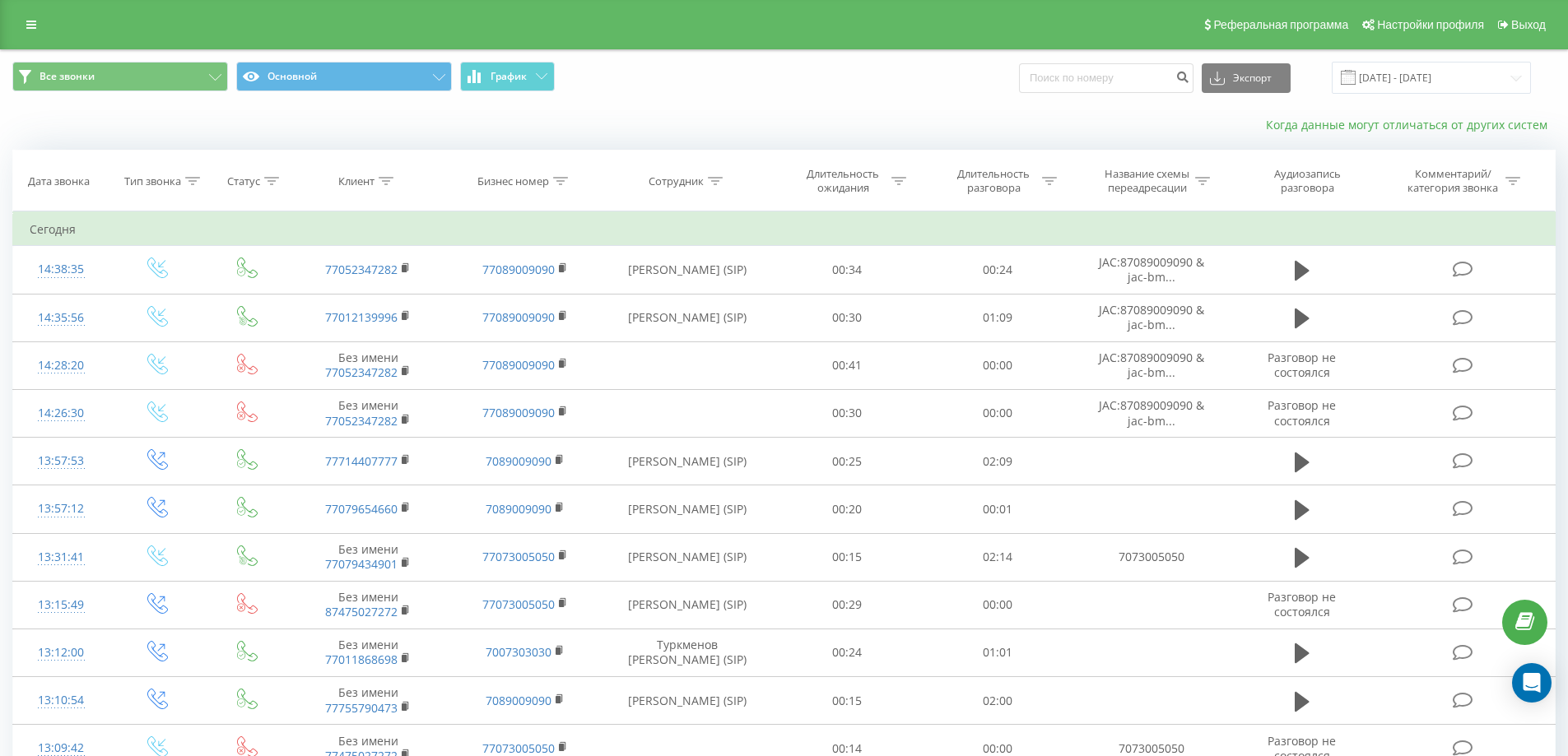
click at [1430, 130] on link "Когда данные могут отличаться от других систем" at bounding box center [1411, 125] width 290 height 16
